Goal: Find specific page/section: Find specific page/section

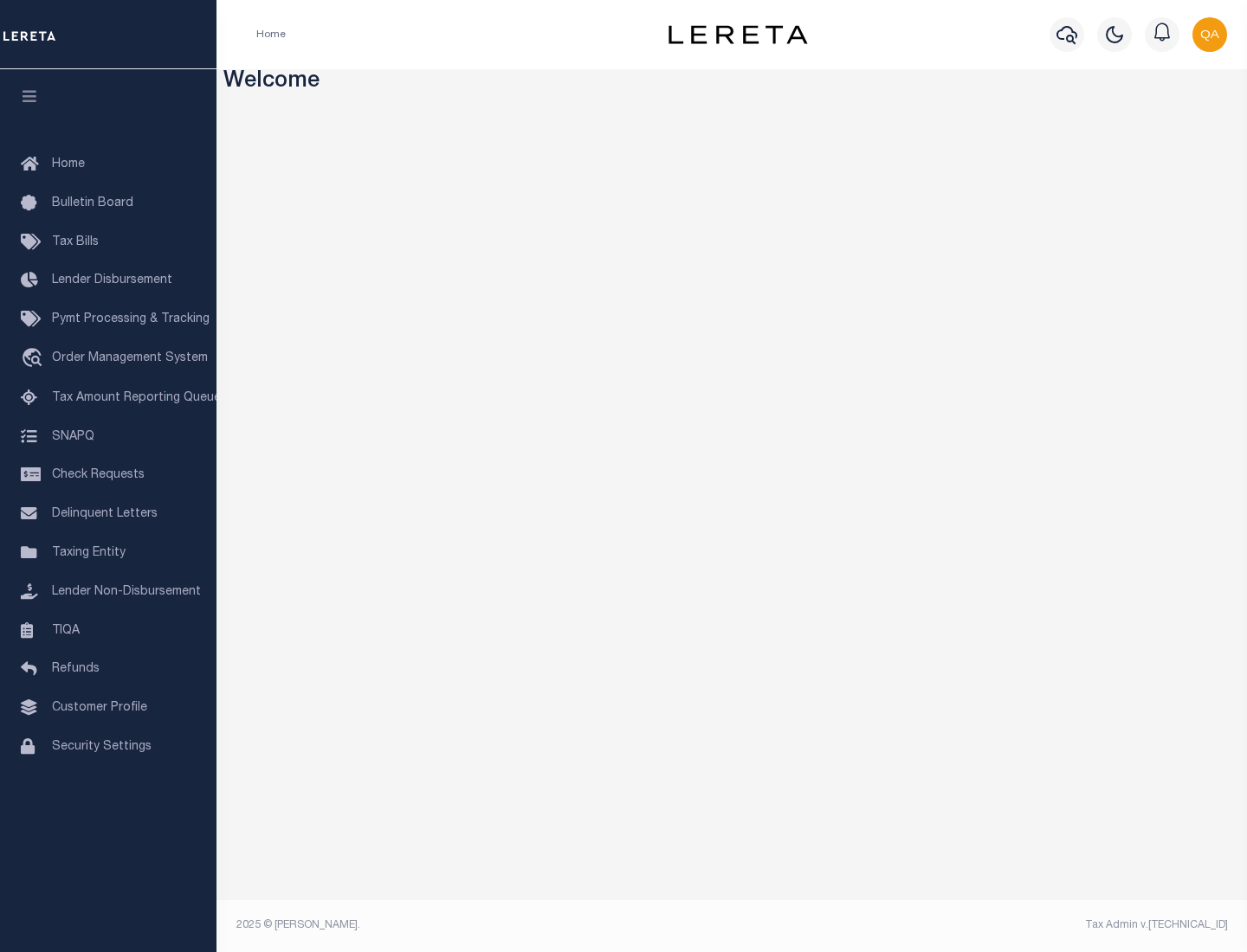
click at [109, 630] on link "TIQA" at bounding box center [108, 631] width 216 height 39
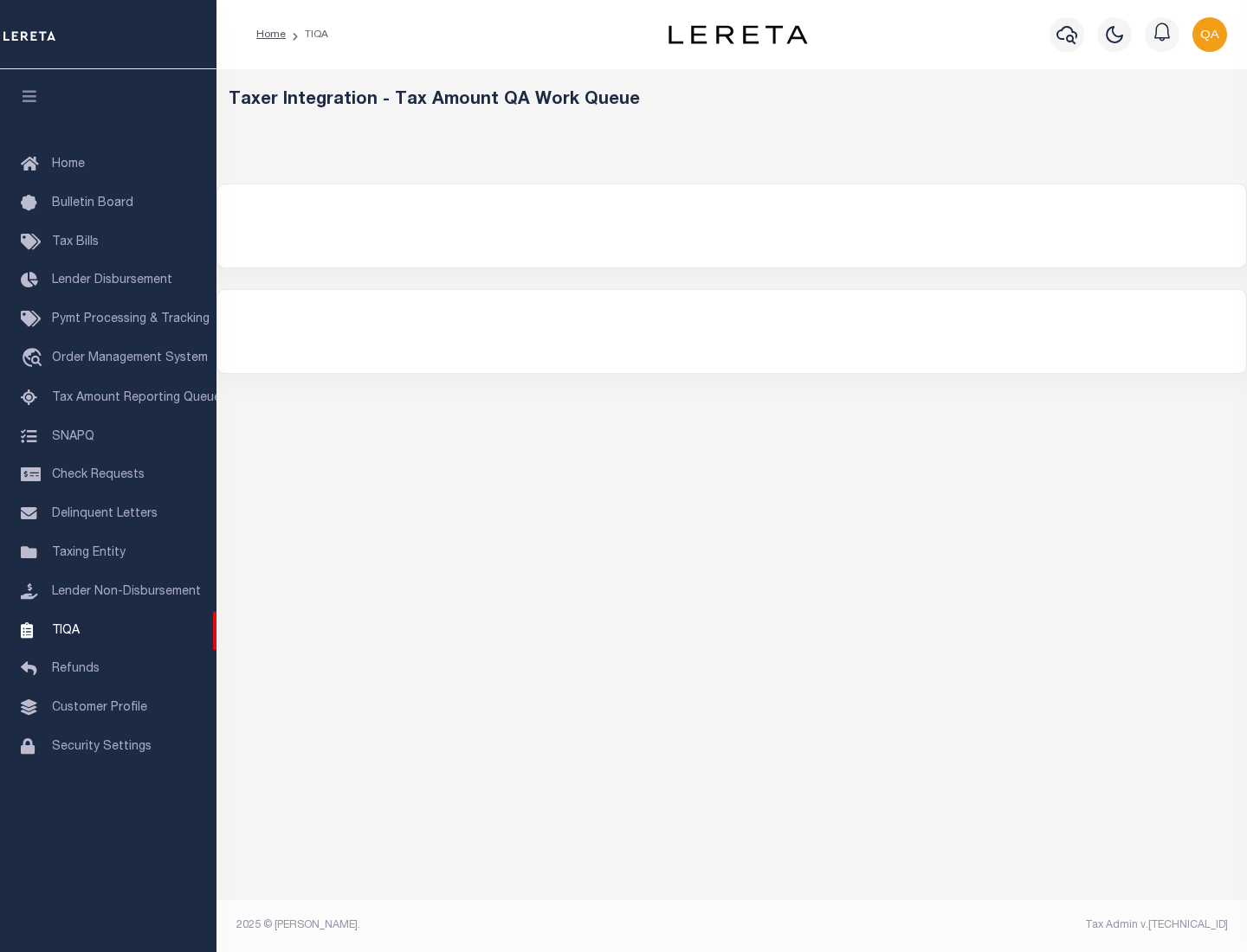
select select "200"
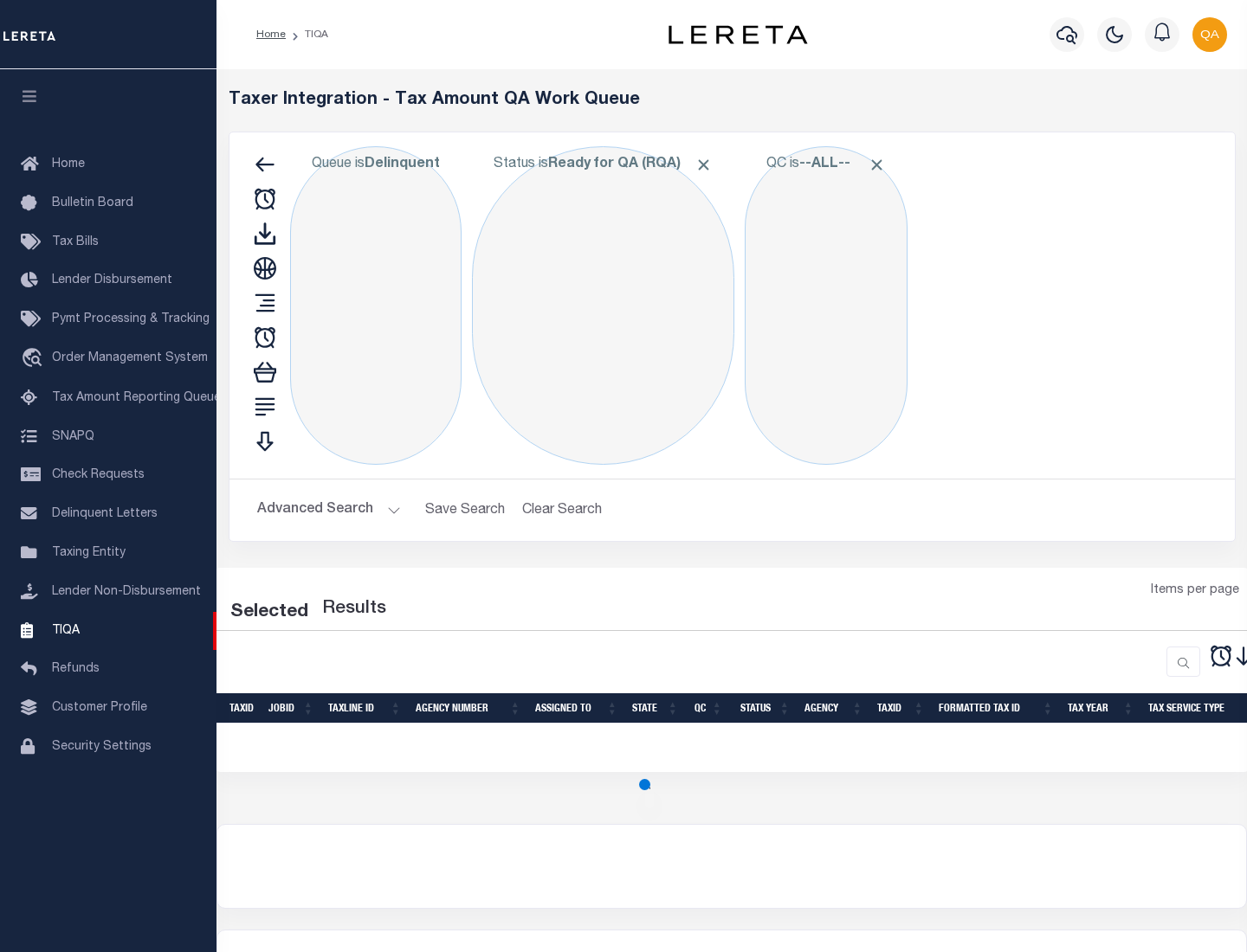
select select "200"
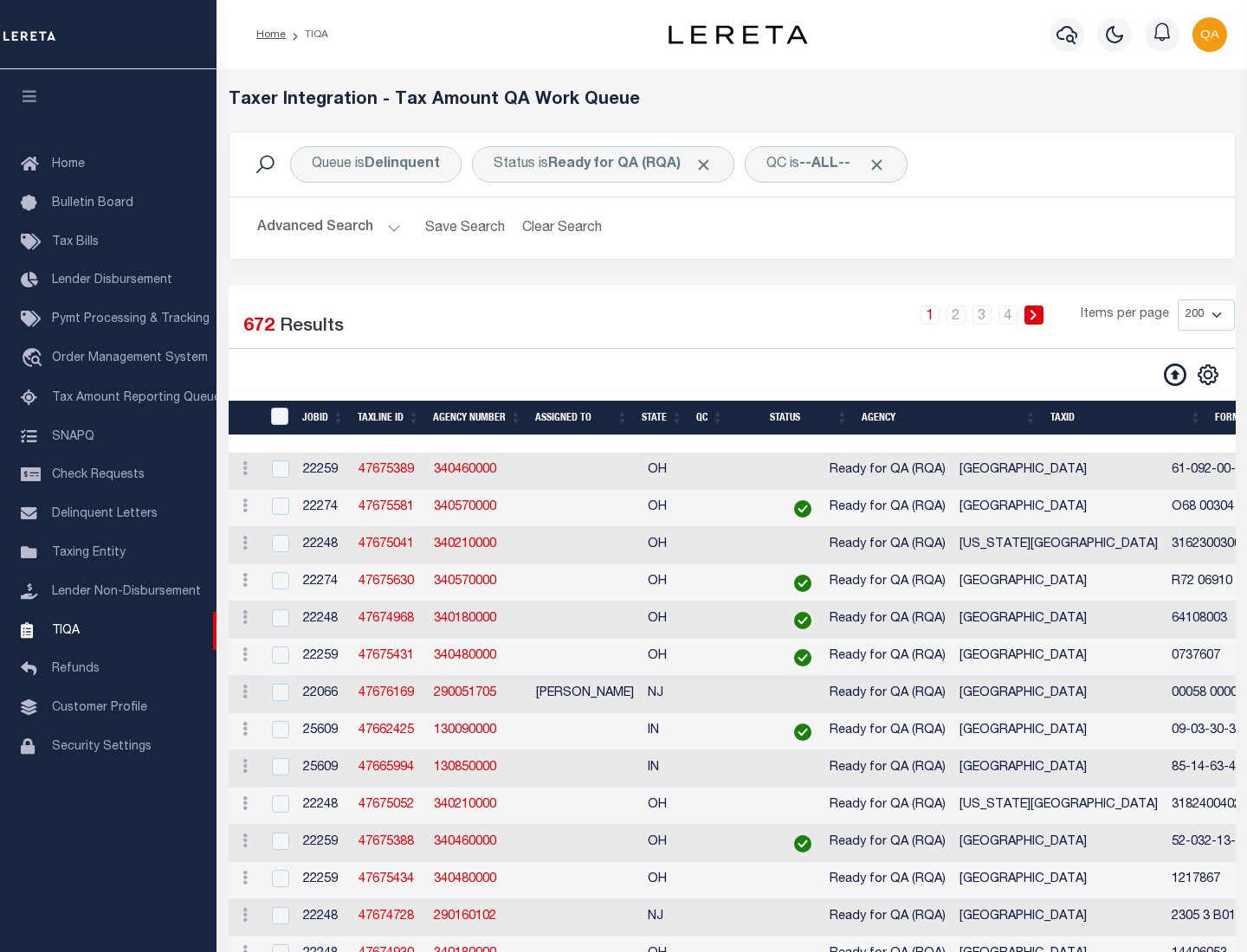
click at [709, 165] on span "Click to Remove" at bounding box center [704, 165] width 18 height 18
